Goal: Task Accomplishment & Management: Manage account settings

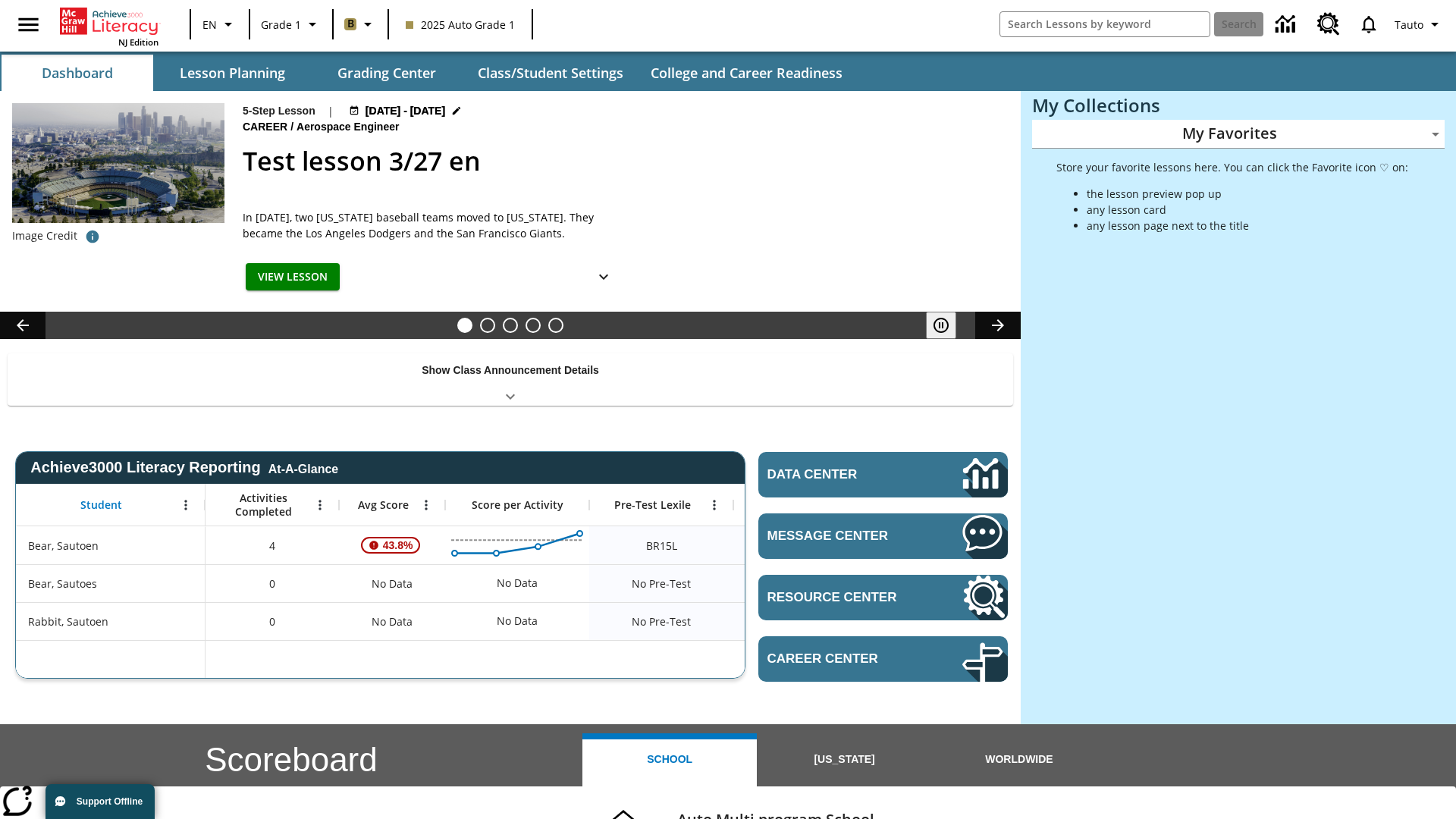
click at [1238, 134] on body "Skip to main content NJ Edition EN Grade 1 B 2025 Auto Grade 1 Search Tauto Das…" at bounding box center [728, 604] width 1456 height 1208
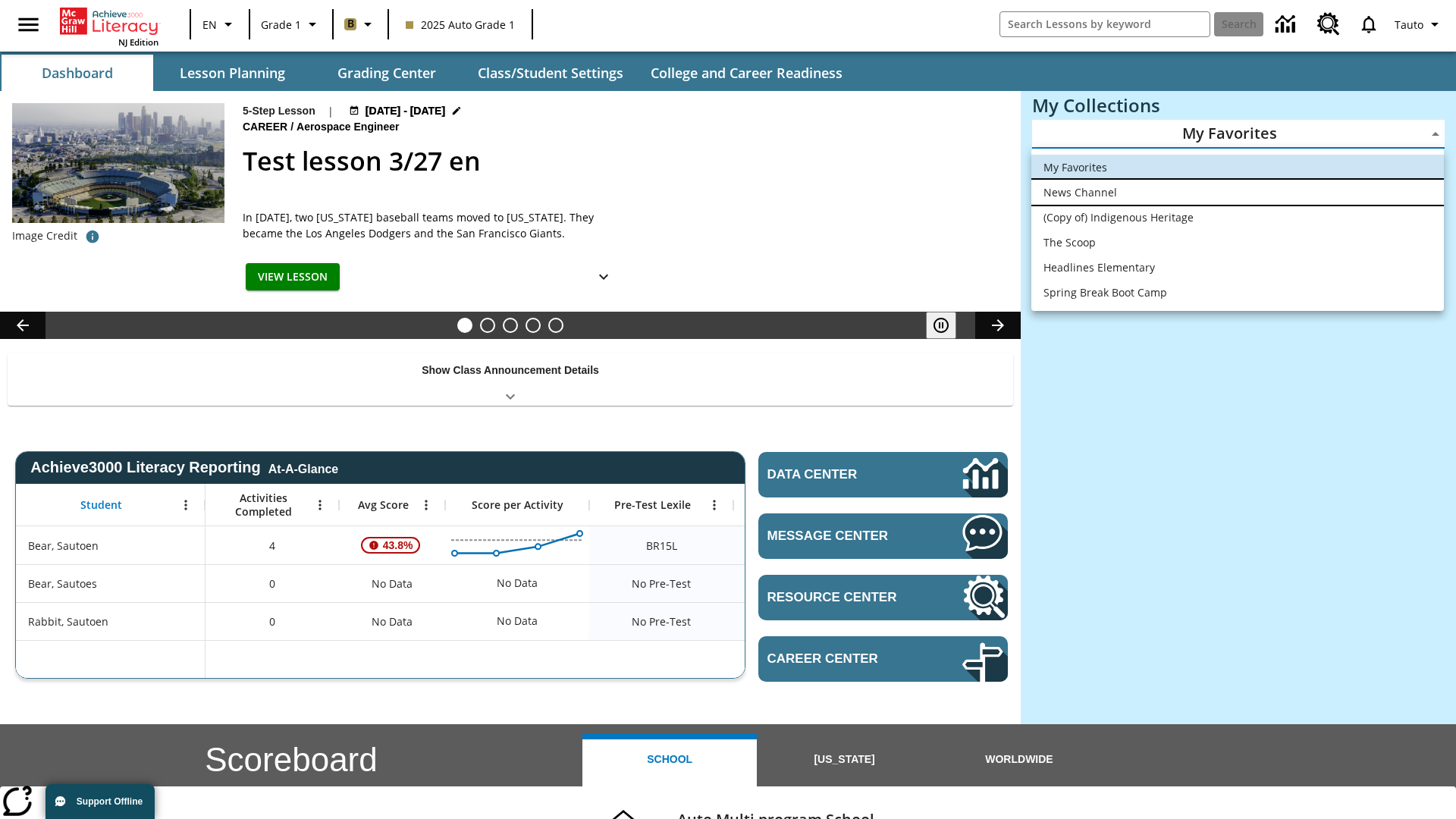
click at [1237, 192] on li "News Channel" at bounding box center [1237, 192] width 412 height 25
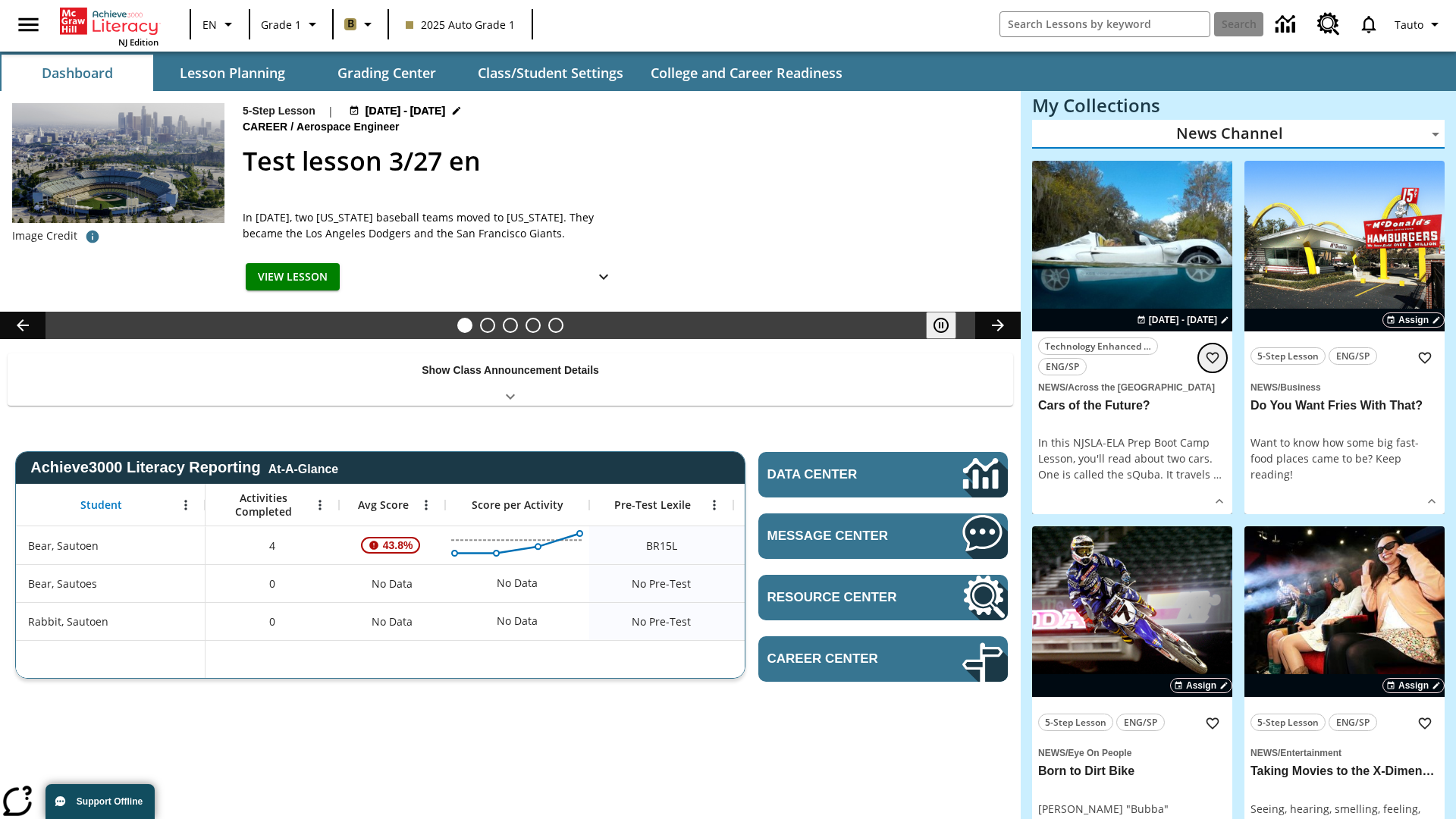
click at [1213, 357] on icon "Add to Favorites" at bounding box center [1213, 358] width 15 height 15
click at [1238, 115] on body "Skip to main content NJ Edition EN Grade 1 B 2025 Auto Grade 1 Search 0 Tauto D…" at bounding box center [728, 809] width 1456 height 1620
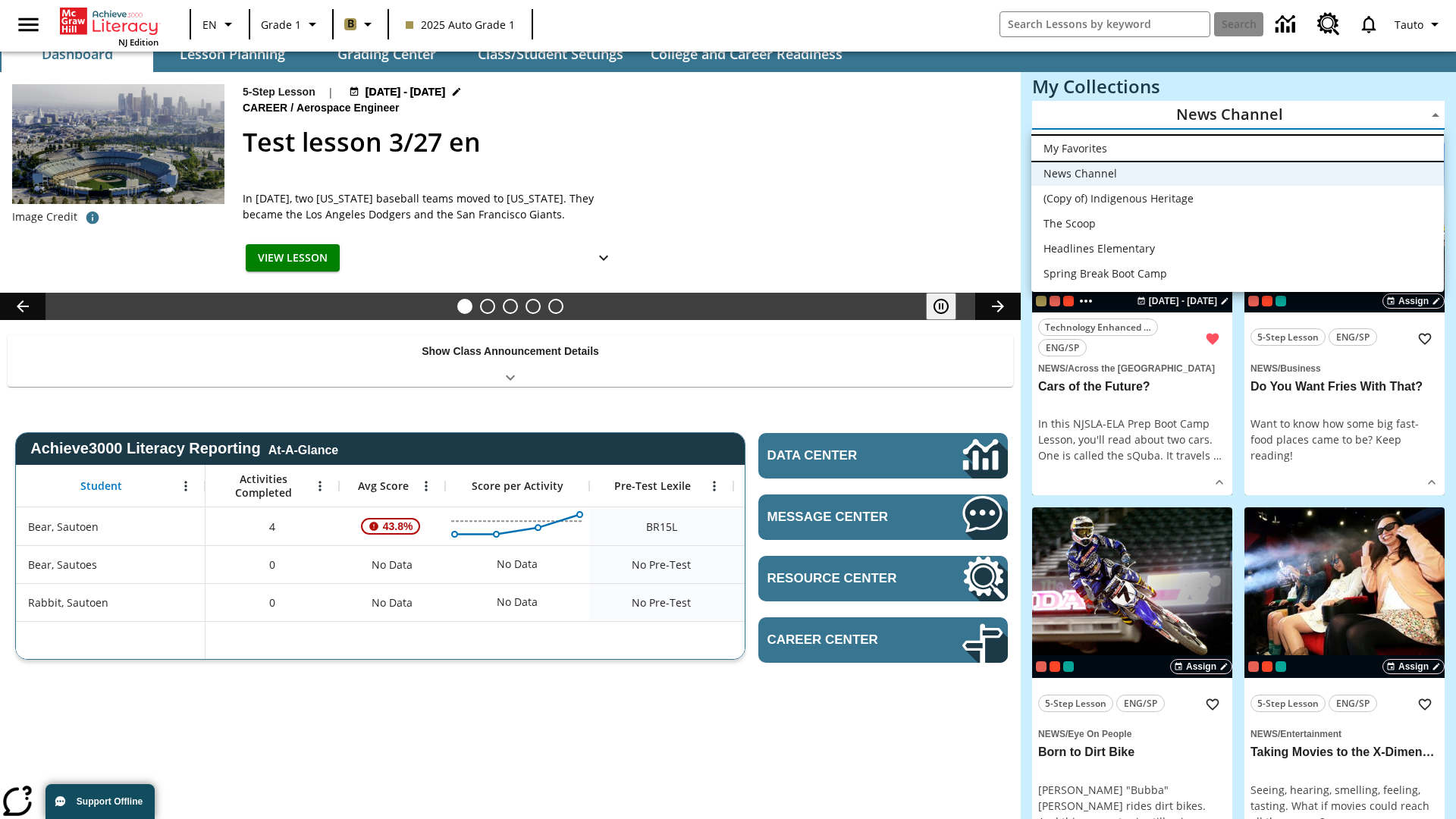
click at [1237, 148] on li "My Favorites" at bounding box center [1237, 148] width 412 height 25
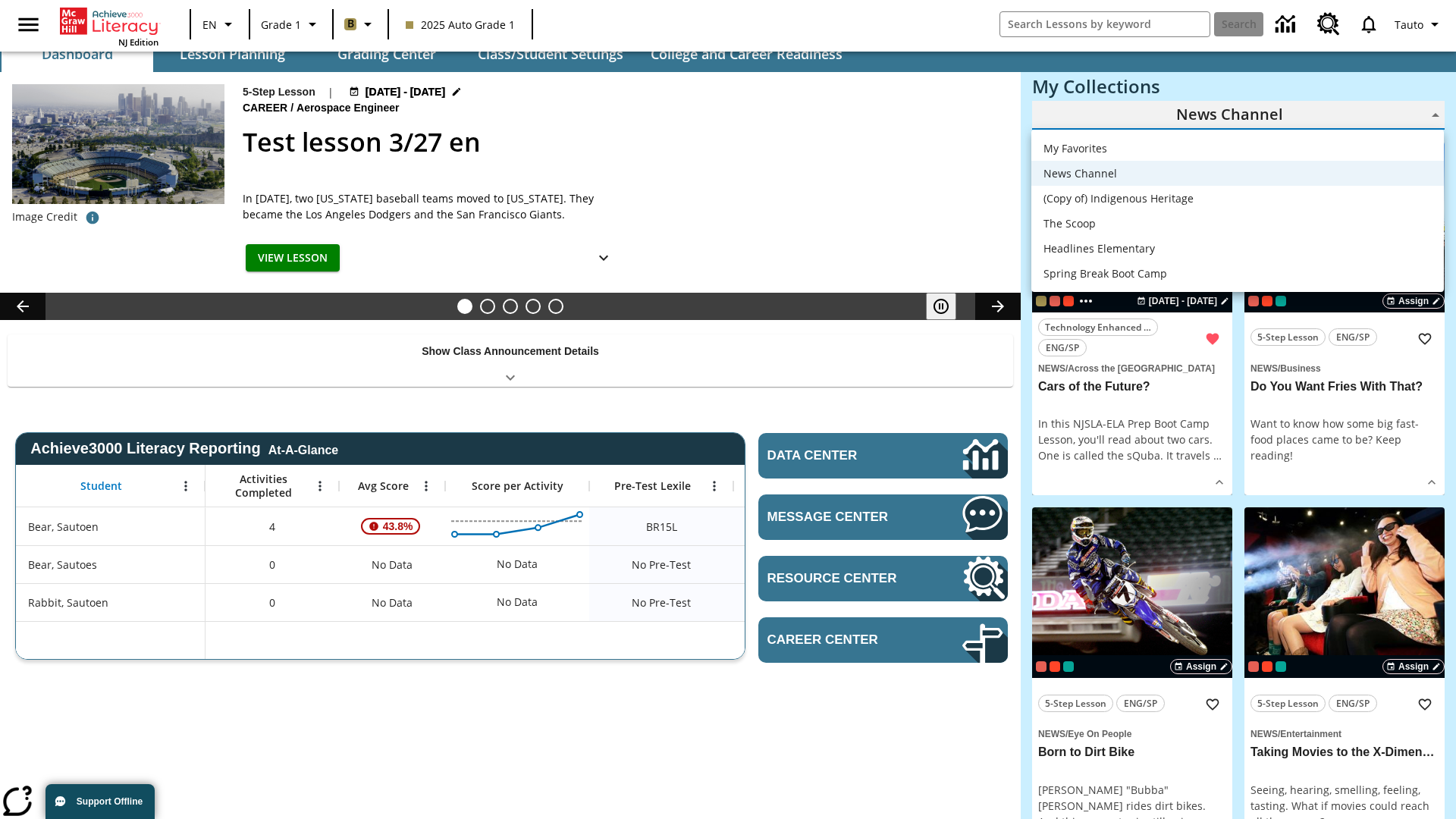
type input "-1"
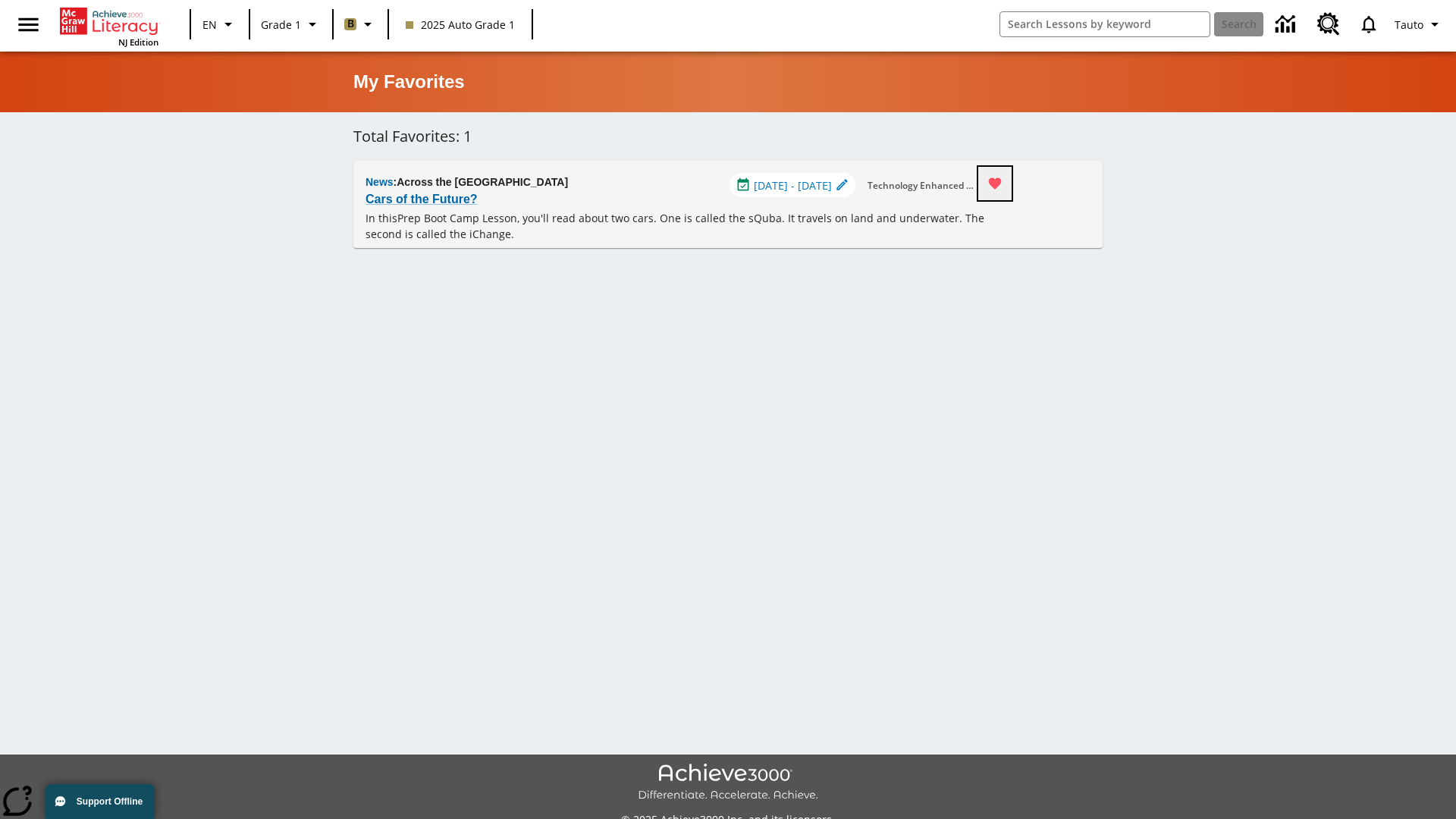
click at [1002, 183] on icon "Remove from Favorites" at bounding box center [996, 184] width 13 height 11
